Goal: Find contact information: Find contact information

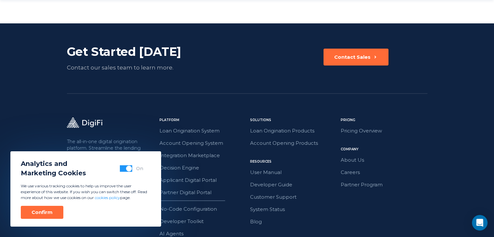
scroll to position [1553, 0]
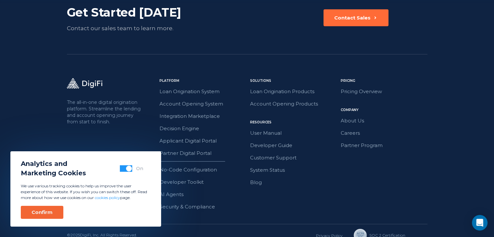
click at [43, 212] on div "Confirm" at bounding box center [41, 212] width 21 height 6
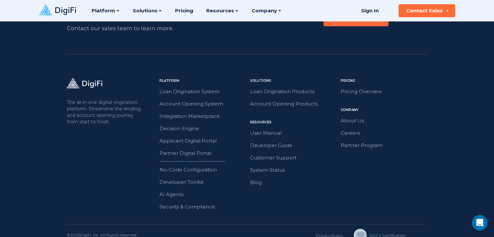
scroll to position [1499, 0]
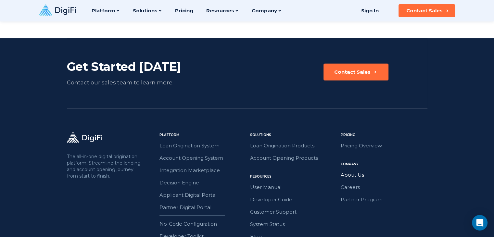
click at [354, 171] on link "About Us" at bounding box center [383, 175] width 87 height 8
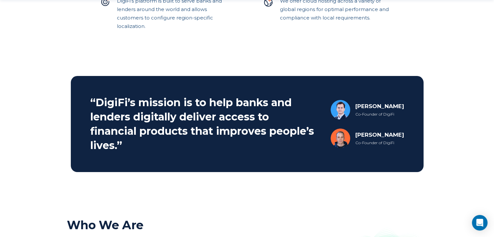
scroll to position [270, 0]
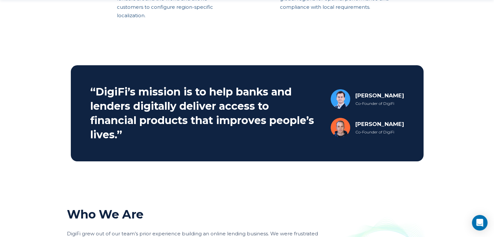
click at [367, 125] on div "[PERSON_NAME]" at bounding box center [379, 124] width 49 height 8
copy div "[PERSON_NAME]"
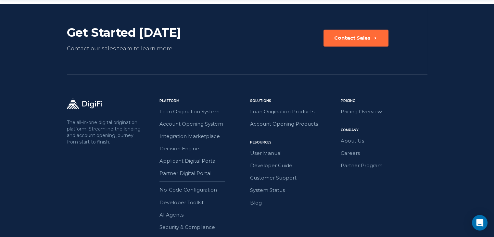
scroll to position [1071, 0]
